Goal: Task Accomplishment & Management: Manage account settings

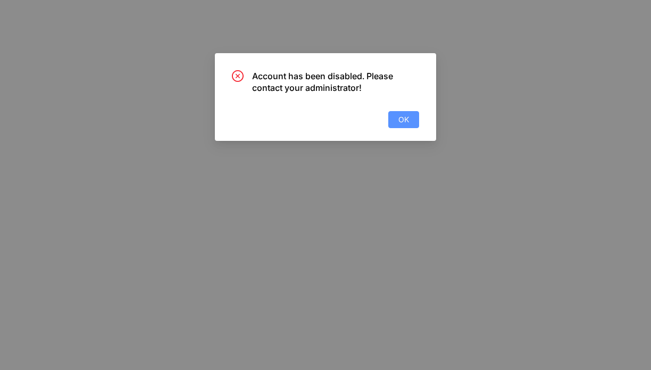
click at [408, 119] on span "OK" at bounding box center [403, 120] width 11 height 12
